Goal: Task Accomplishment & Management: Manage account settings

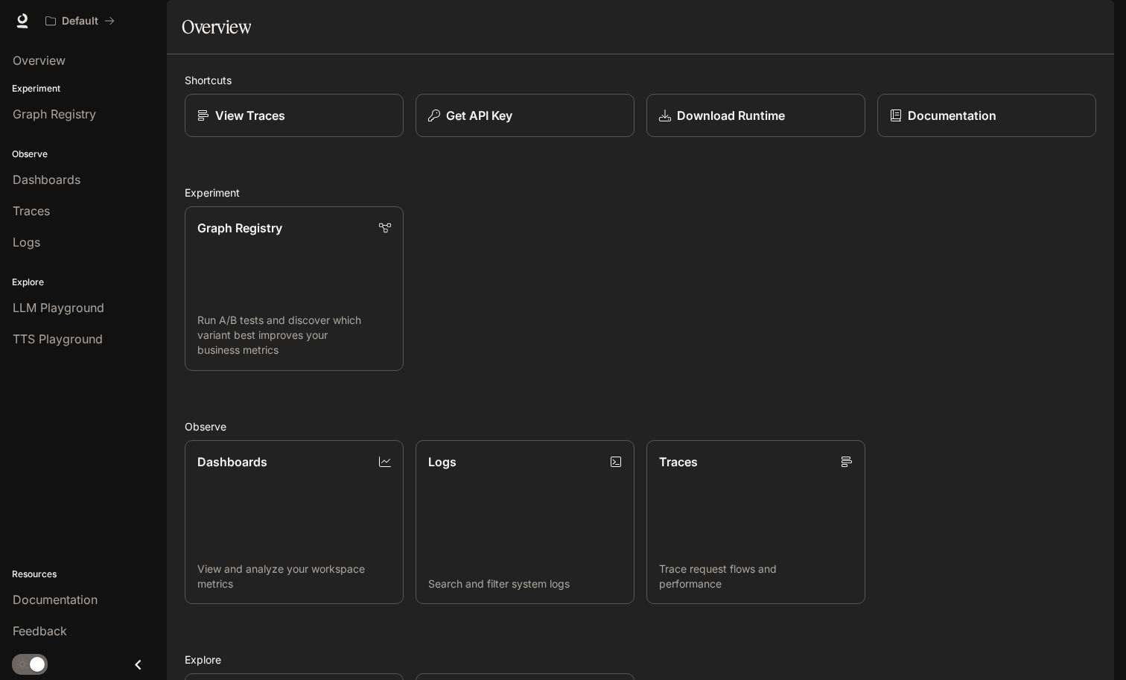
scroll to position [228, 0]
click at [95, 174] on div "Dashboards" at bounding box center [84, 180] width 142 height 18
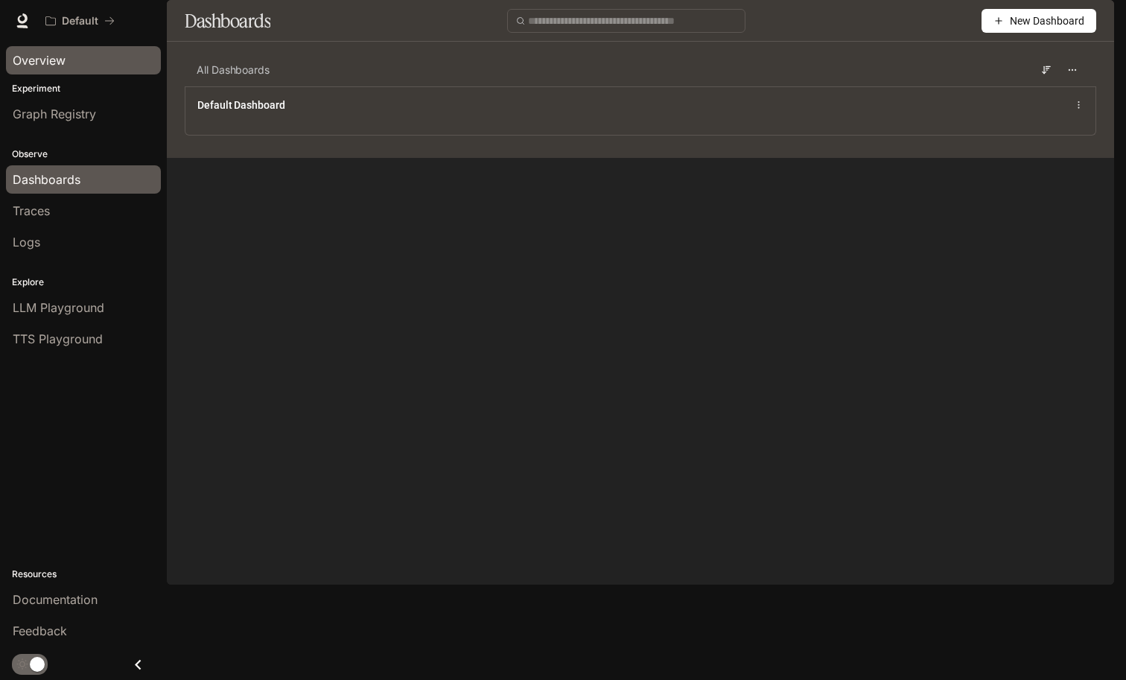
click at [68, 66] on div "Overview" at bounding box center [84, 60] width 142 height 18
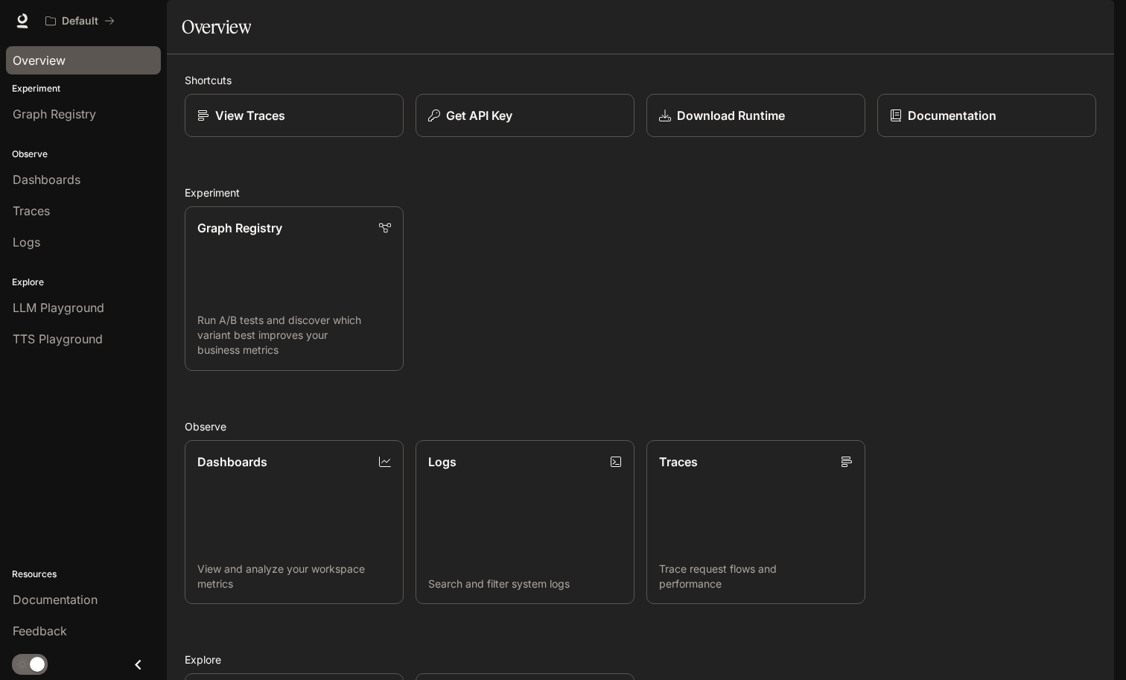
click at [1091, 20] on img "button" at bounding box center [1093, 20] width 21 height 21
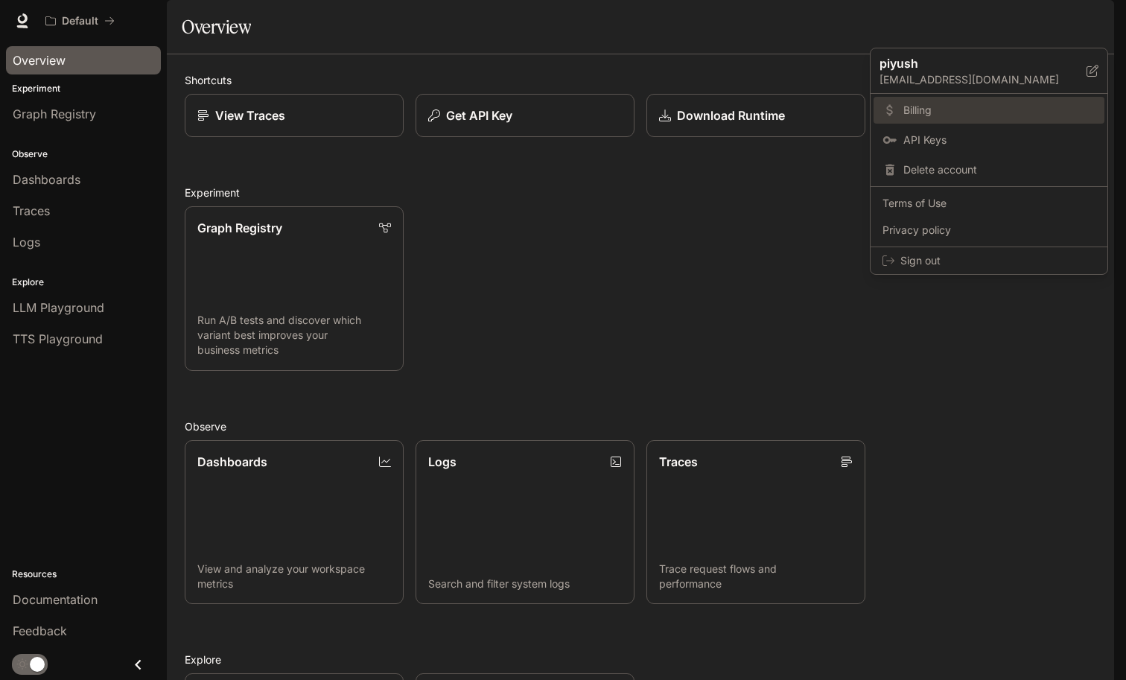
click at [957, 116] on span "Billing" at bounding box center [1000, 110] width 192 height 15
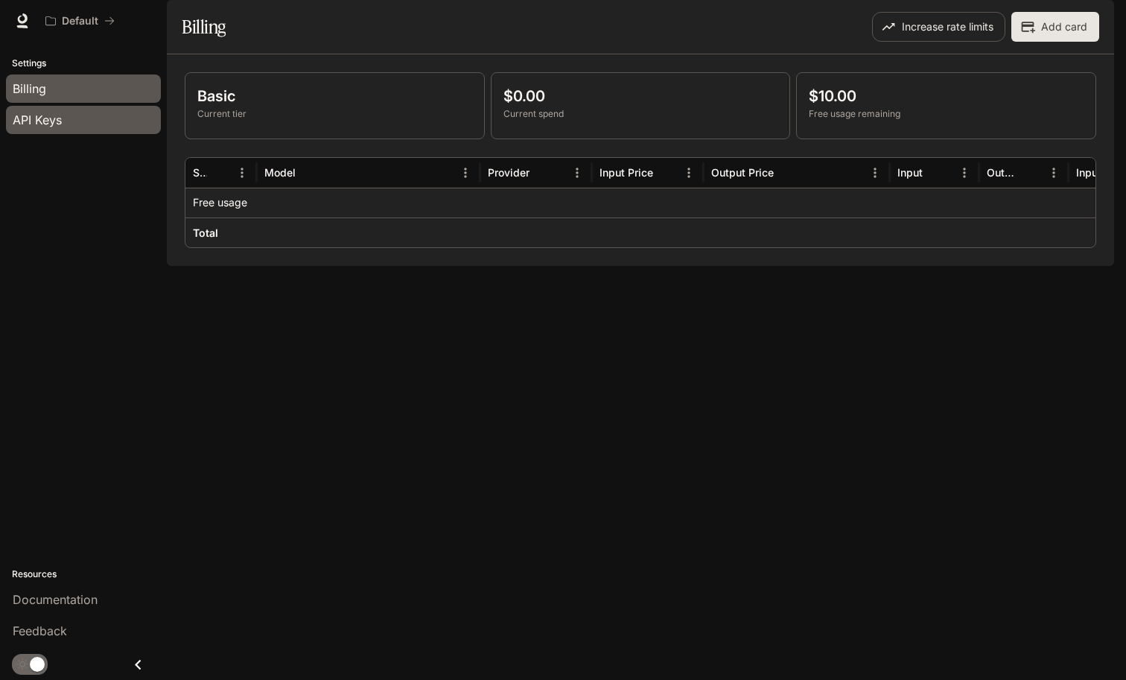
click at [72, 122] on div "API Keys" at bounding box center [84, 120] width 142 height 18
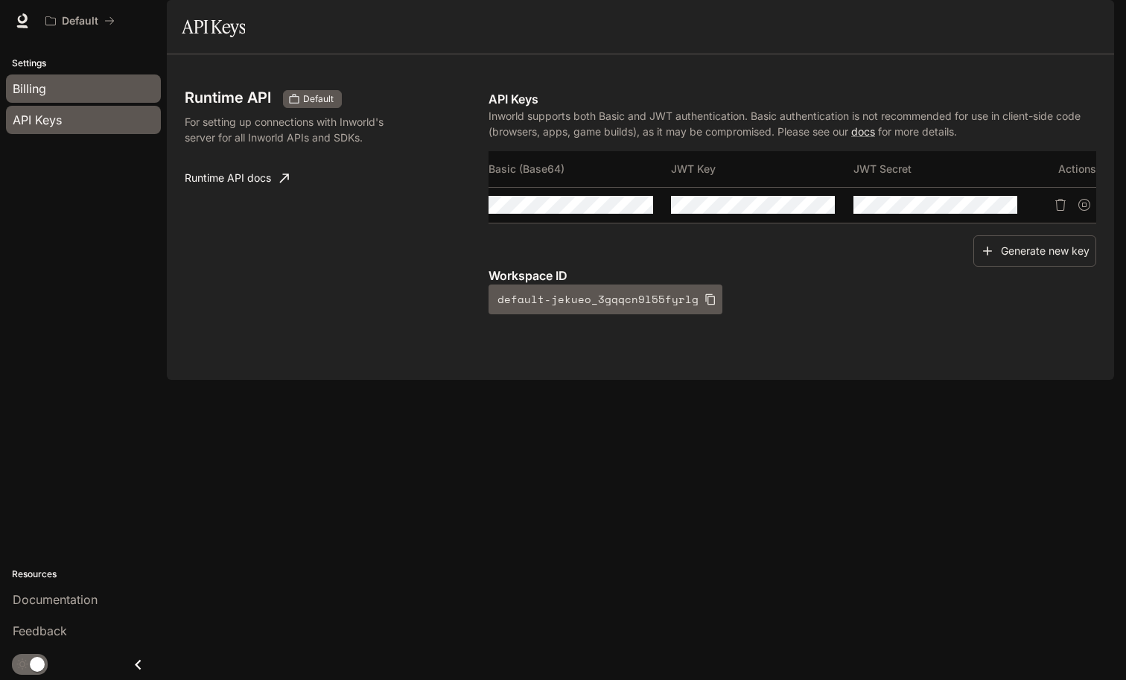
click at [95, 98] on link "Billing" at bounding box center [83, 88] width 155 height 28
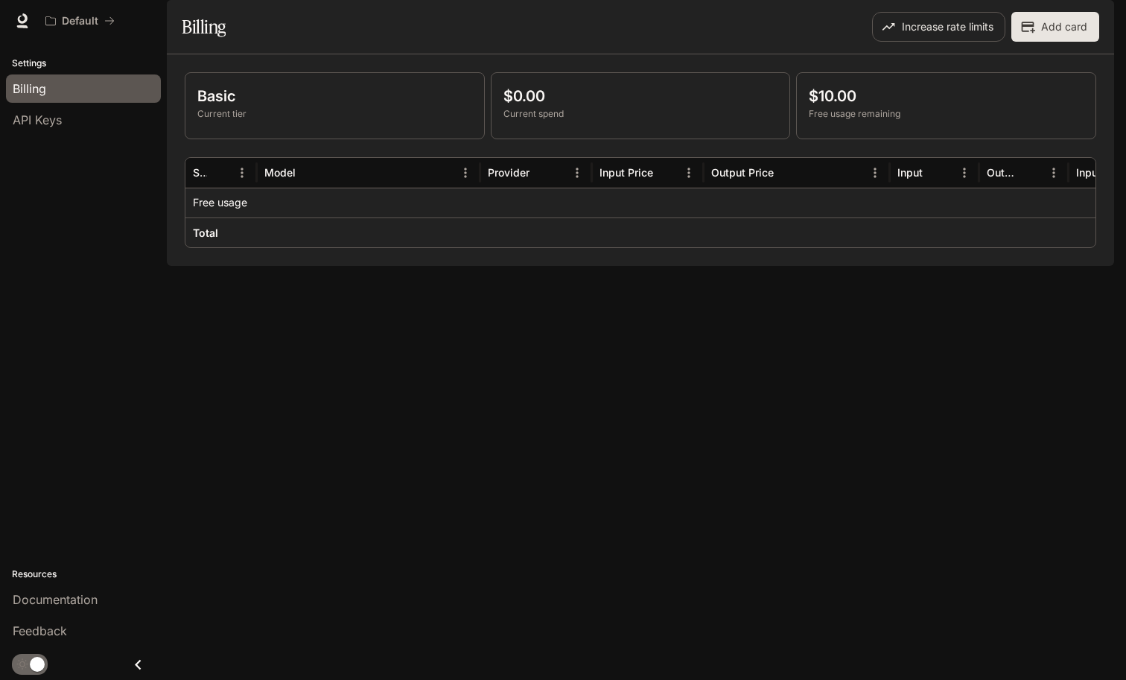
click at [1102, 15] on img "button" at bounding box center [1093, 20] width 21 height 21
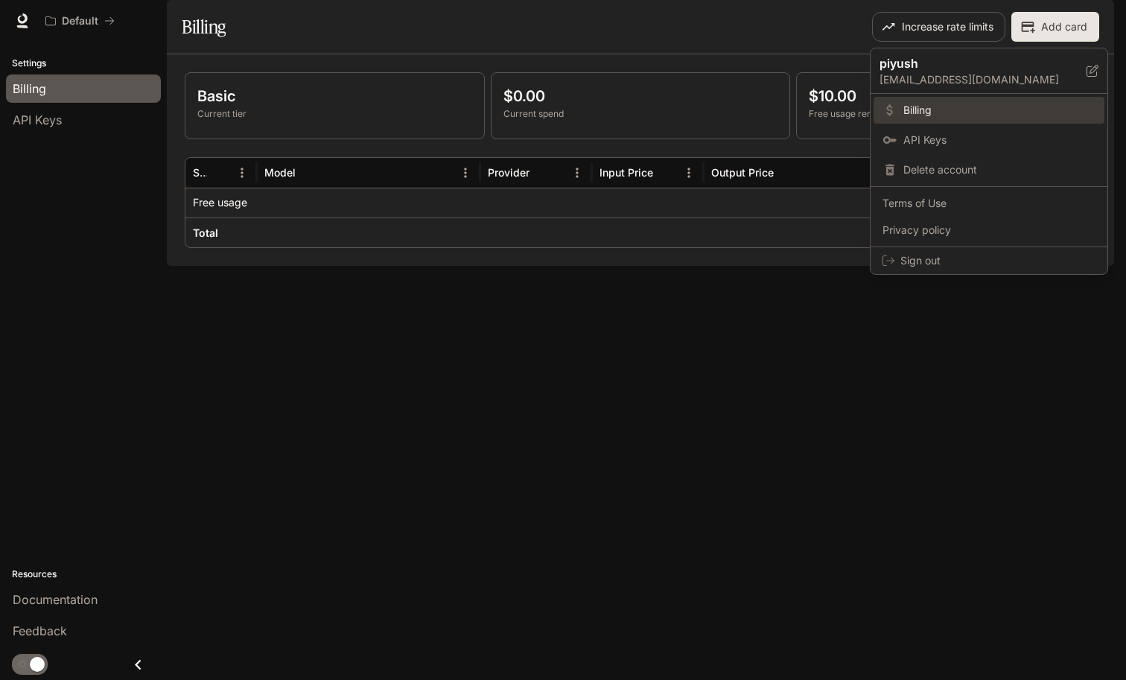
click at [951, 110] on span "Billing" at bounding box center [1000, 110] width 192 height 15
click at [539, 380] on div at bounding box center [563, 340] width 1126 height 680
